Goal: Task Accomplishment & Management: Use online tool/utility

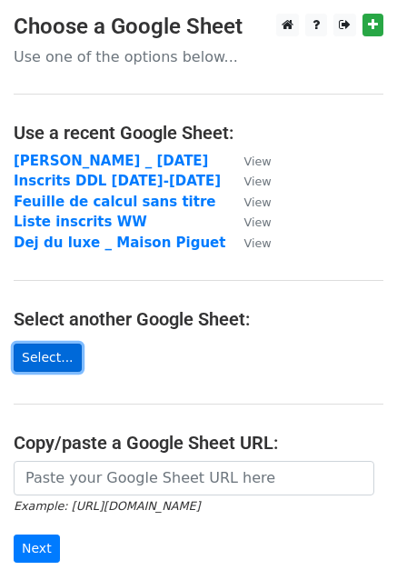
click at [44, 360] on link "Select..." at bounding box center [48, 358] width 68 height 28
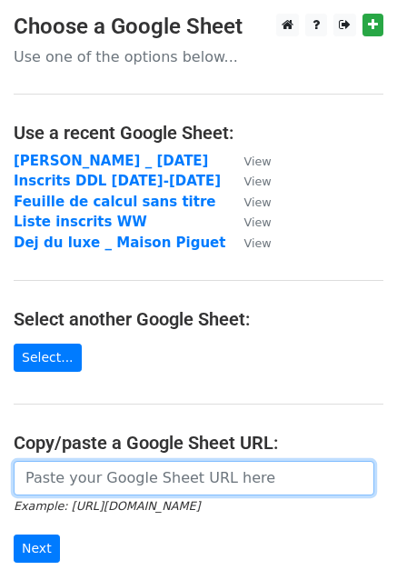
click at [138, 476] on input "url" at bounding box center [194, 478] width 361 height 35
paste input "https://docs.google.com/spreadsheets/d/1hSVkKa3nTkNf_8HjkLIL_8whf39SduK9-BjKFLk…"
type input "https://docs.google.com/spreadsheets/d/1hSVkKa3nTkNf_8HjkLIL_8whf39SduK9-BjKFLk…"
click at [14, 535] on input "Next" at bounding box center [37, 549] width 46 height 28
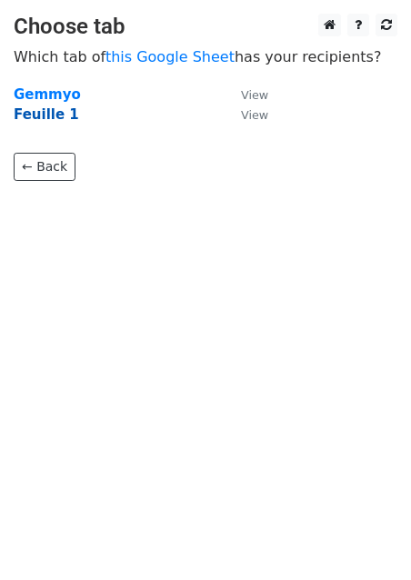
click at [56, 115] on strong "Feuille 1" at bounding box center [46, 114] width 65 height 16
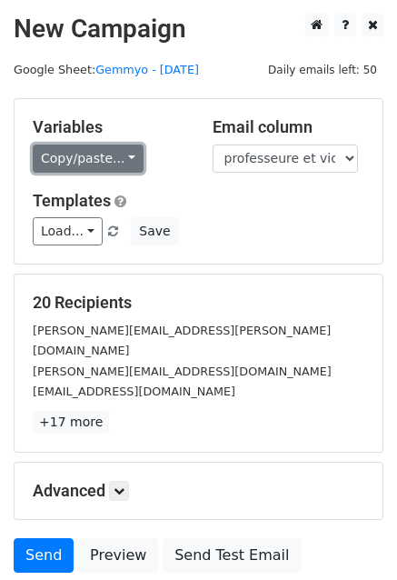
click at [93, 155] on link "Copy/paste..." at bounding box center [88, 159] width 111 height 28
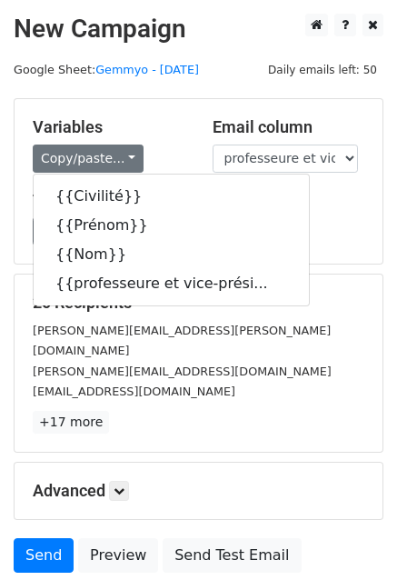
click at [206, 79] on main "New Campaign Daily emails left: 50 Google Sheet: Gemmyo - 17 oct Variables Copy…" at bounding box center [198, 298] width 397 height 568
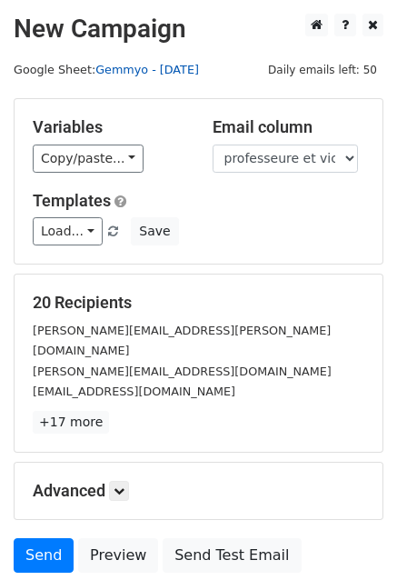
click at [146, 68] on link "Gemmyo - [DATE]" at bounding box center [147, 70] width 104 height 14
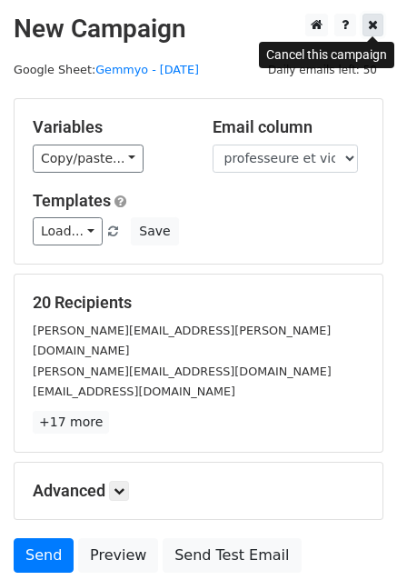
click at [374, 19] on icon at bounding box center [373, 24] width 10 height 13
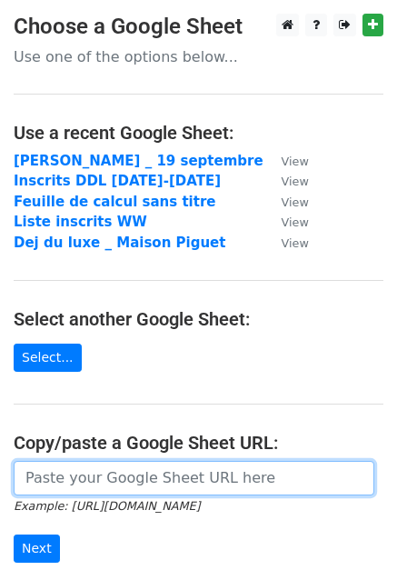
click at [83, 483] on input "url" at bounding box center [194, 478] width 361 height 35
paste input "https://docs.google.com/spreadsheets/d/1hSVkKa3nTkNf_8HjkLIL_8whf39SduK9-BjKFLk…"
type input "https://docs.google.com/spreadsheets/d/1hSVkKa3nTkNf_8HjkLIL_8whf39SduK9-BjKFLk…"
click at [14, 535] on input "Next" at bounding box center [37, 549] width 46 height 28
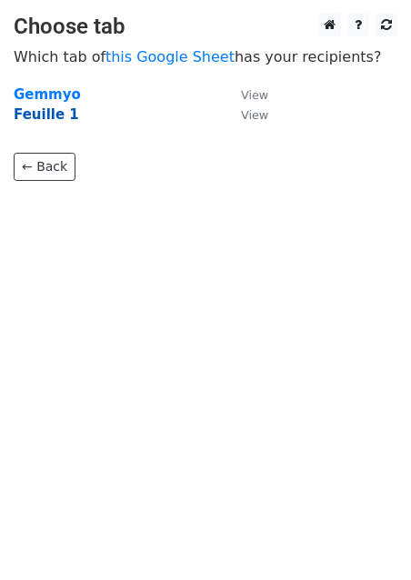
click at [51, 115] on strong "Feuille 1" at bounding box center [46, 114] width 65 height 16
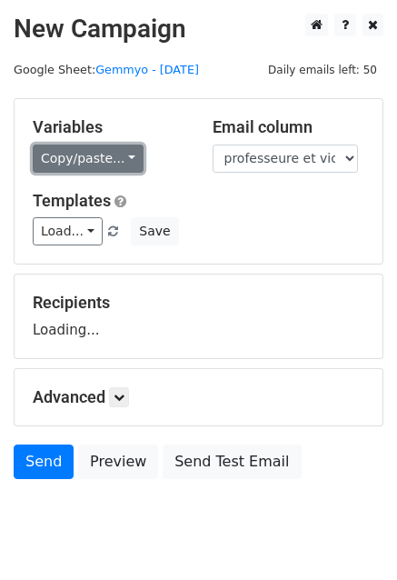
click at [84, 158] on link "Copy/paste..." at bounding box center [88, 159] width 111 height 28
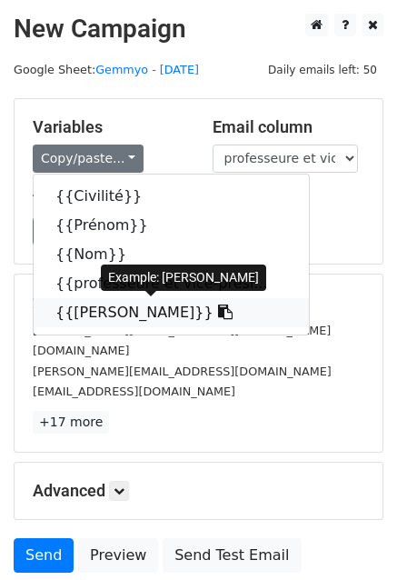
click at [97, 316] on link "{{[PERSON_NAME]}}" at bounding box center [172, 312] width 276 height 29
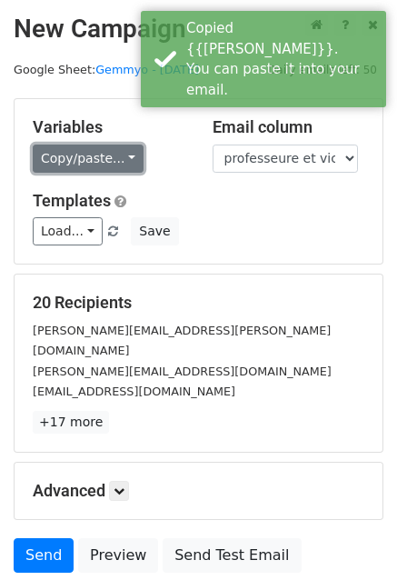
click at [101, 167] on link "Copy/paste..." at bounding box center [88, 159] width 111 height 28
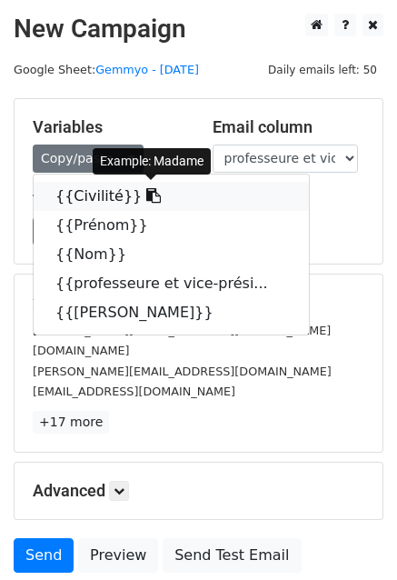
click at [85, 197] on link "{{Civilité}}" at bounding box center [172, 196] width 276 height 29
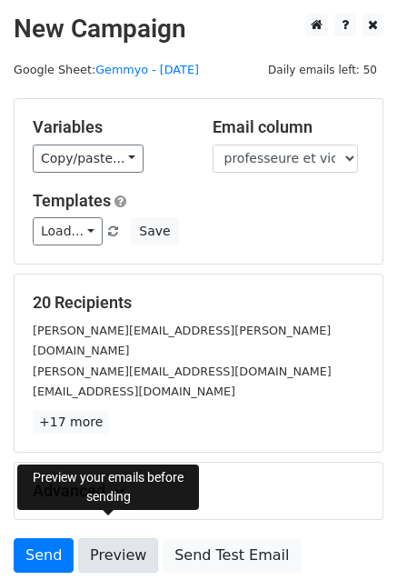
click at [124, 538] on link "Preview" at bounding box center [118, 555] width 80 height 35
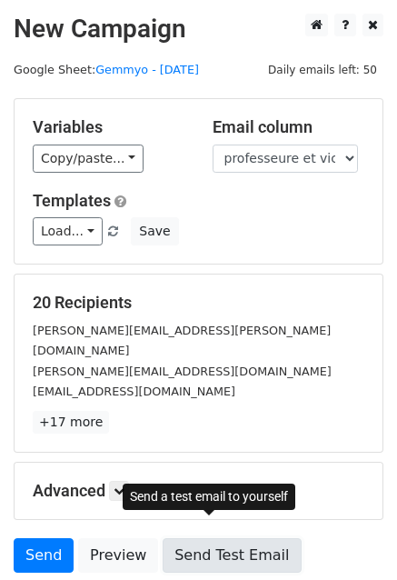
click at [213, 538] on link "Send Test Email" at bounding box center [232, 555] width 138 height 35
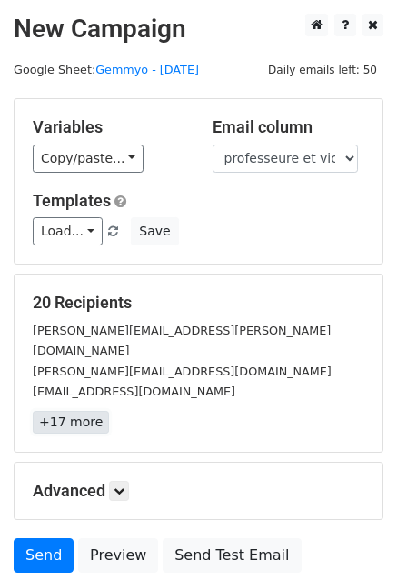
click at [73, 411] on link "+17 more" at bounding box center [71, 422] width 76 height 23
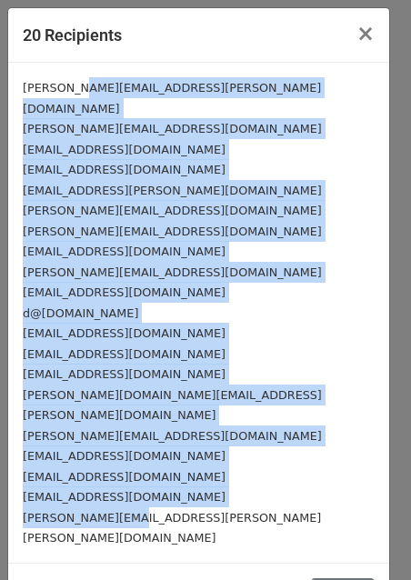
drag, startPoint x: 102, startPoint y: 478, endPoint x: 65, endPoint y: 90, distance: 390.0
click at [65, 90] on div "viridiana.velazquez@bluewin.ch sophie.bosserdet@businessfrance.fr romain@groupe…" at bounding box center [198, 313] width 381 height 500
click at [359, 39] on span "×" at bounding box center [365, 33] width 18 height 25
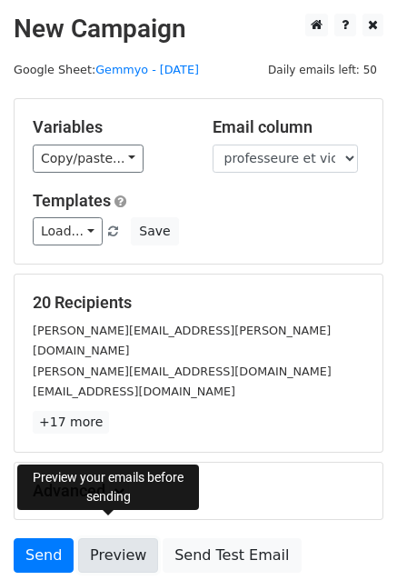
click at [113, 538] on link "Preview" at bounding box center [118, 555] width 80 height 35
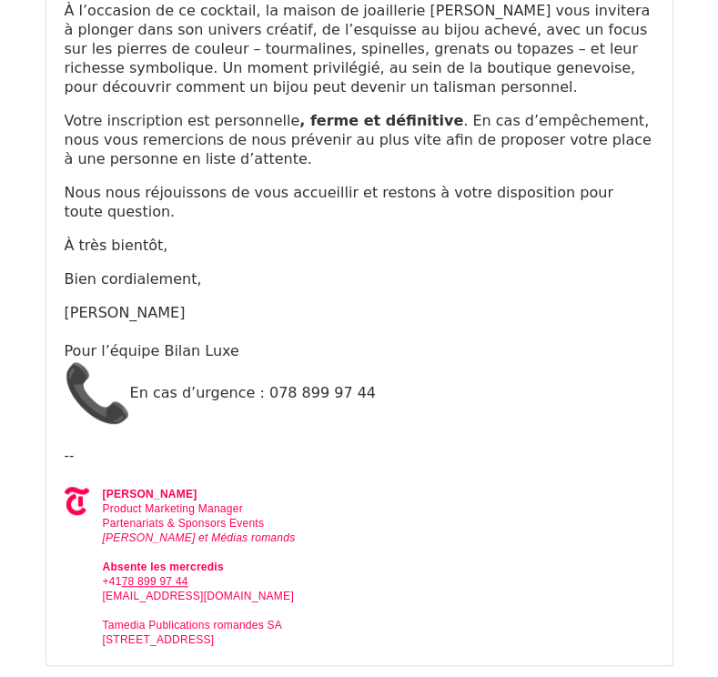
scroll to position [472, 0]
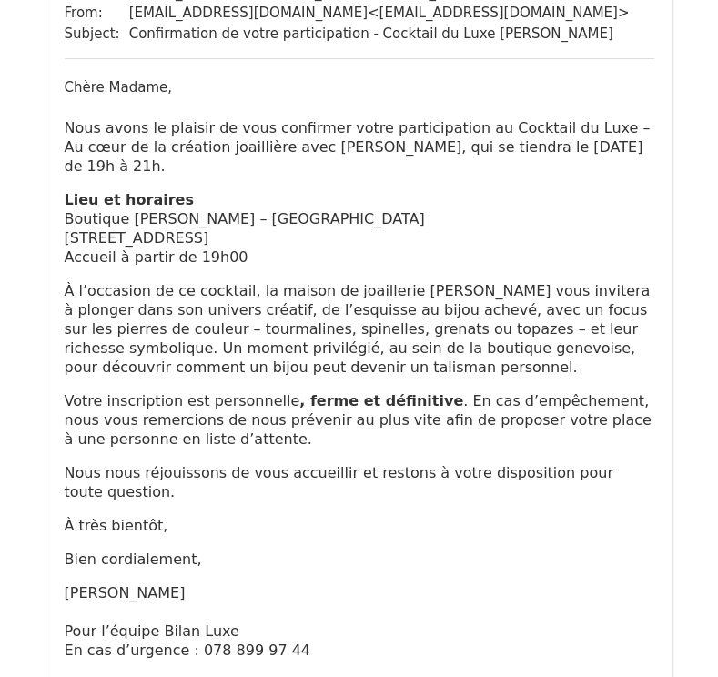
scroll to position [213, 0]
